Goal: Transaction & Acquisition: Purchase product/service

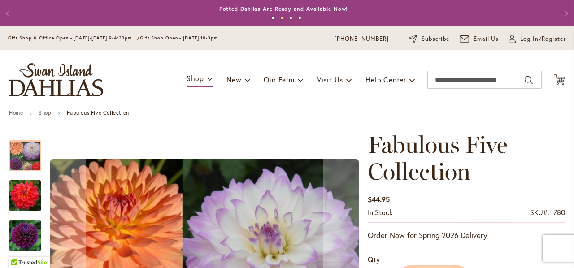
drag, startPoint x: 385, startPoint y: 11, endPoint x: 237, endPoint y: 14, distance: 147.9
click at [237, 14] on ul "1 2 3 4" at bounding box center [287, 19] width 520 height 13
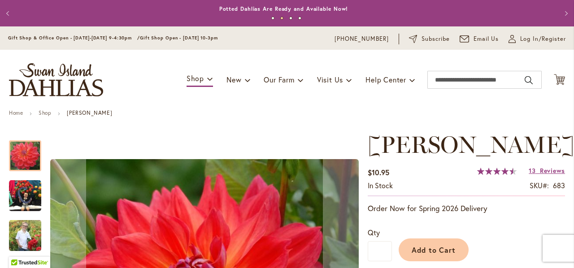
scroll to position [134, 0]
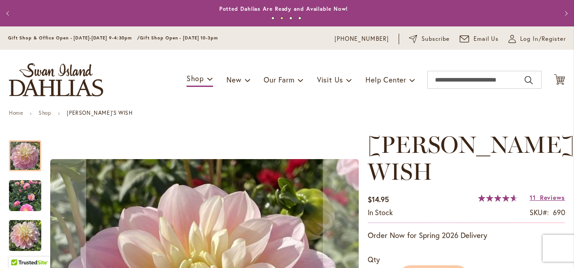
scroll to position [134, 0]
